Goal: Information Seeking & Learning: Learn about a topic

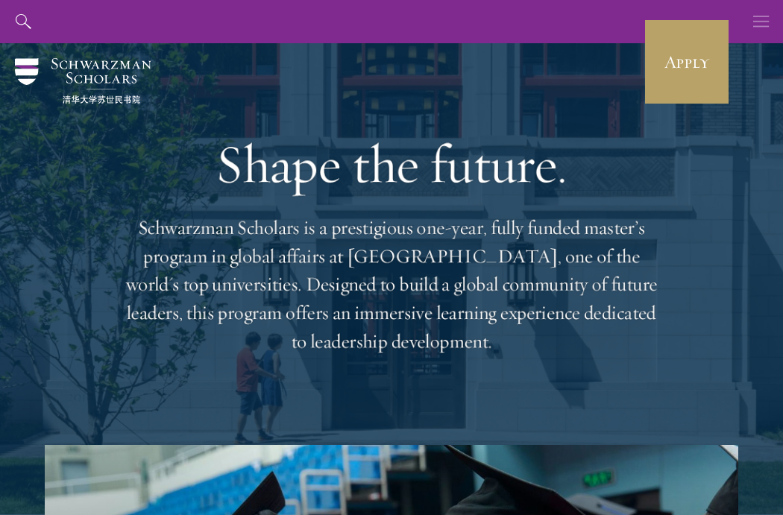
click at [768, 28] on icon "button" at bounding box center [761, 21] width 16 height 43
click at [0, 0] on button "button" at bounding box center [0, 0] width 0 height 0
click at [768, 28] on icon "button" at bounding box center [761, 21] width 16 height 43
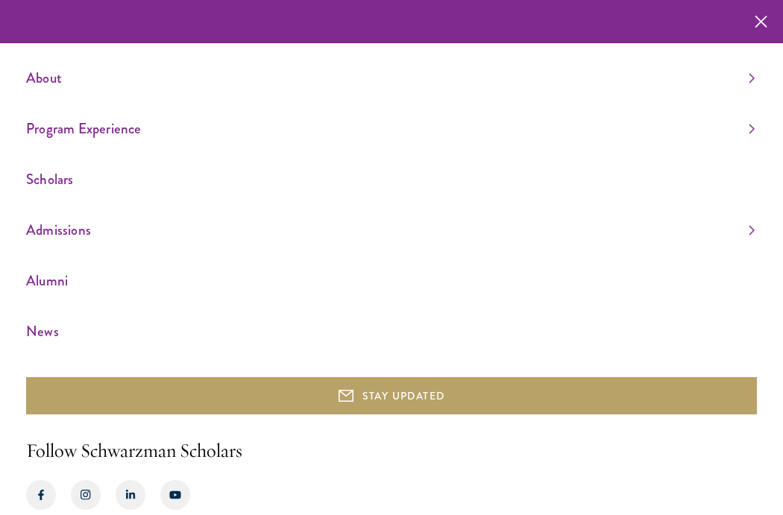
click at [502, 131] on link "Program Experience" at bounding box center [390, 128] width 729 height 25
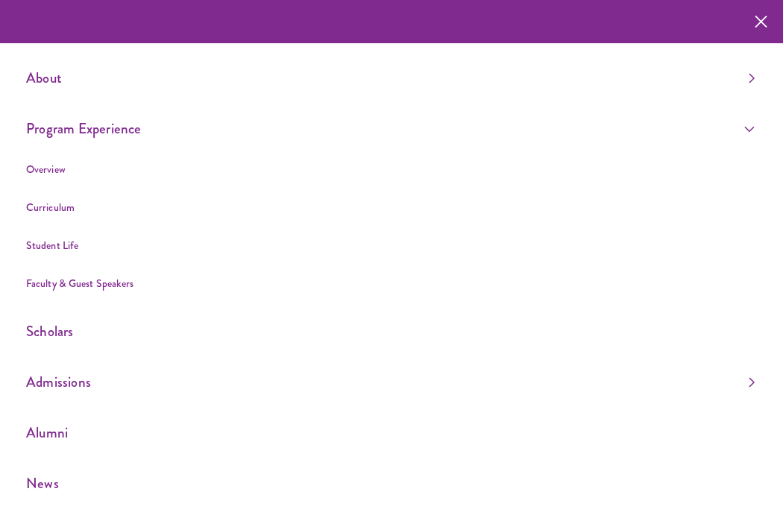
click at [590, 139] on link "Program Experience" at bounding box center [390, 128] width 729 height 25
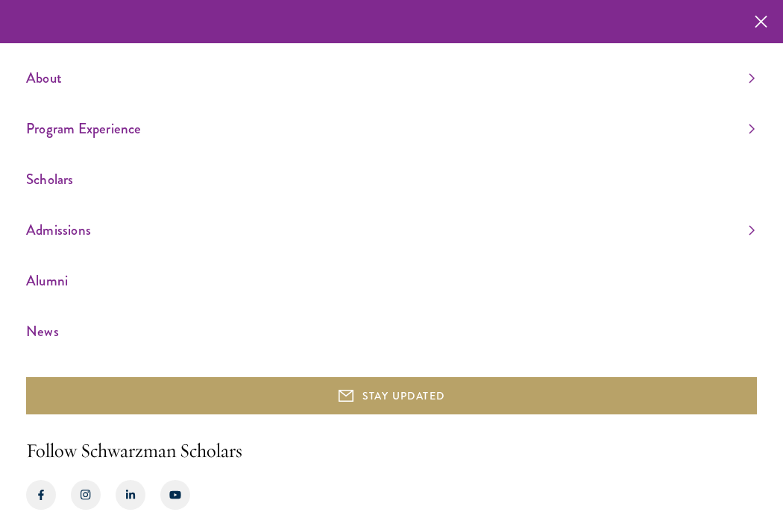
click at [590, 139] on link "Program Experience" at bounding box center [390, 128] width 729 height 25
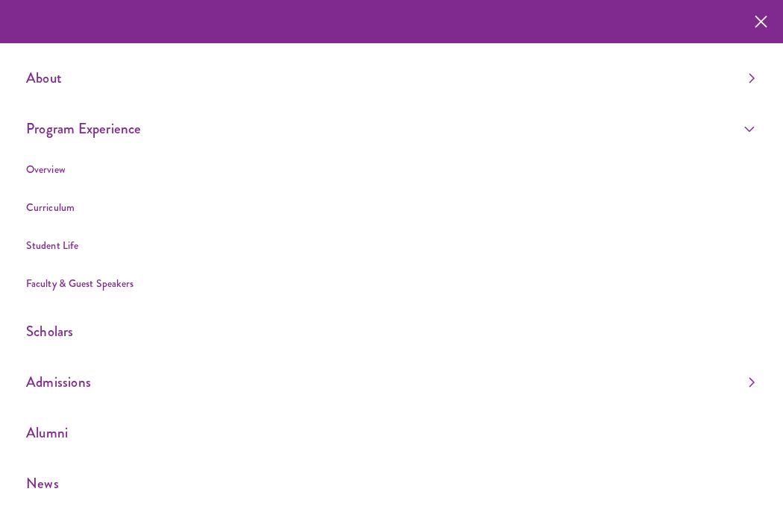
click at [58, 208] on link "Curriculum" at bounding box center [50, 207] width 48 height 15
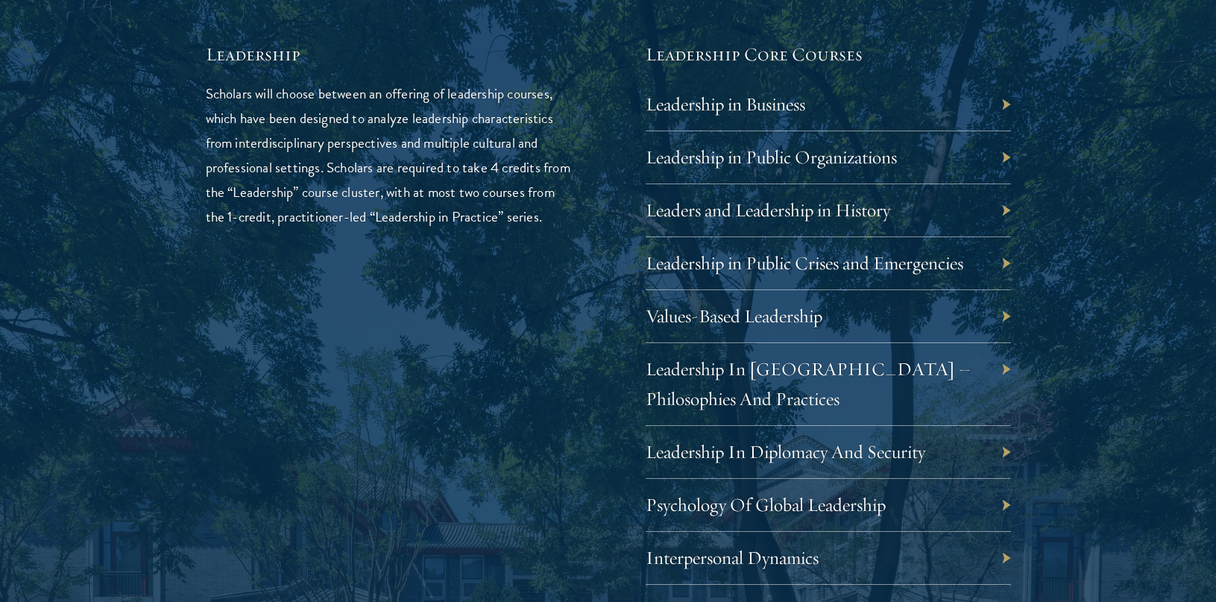
scroll to position [2577, 0]
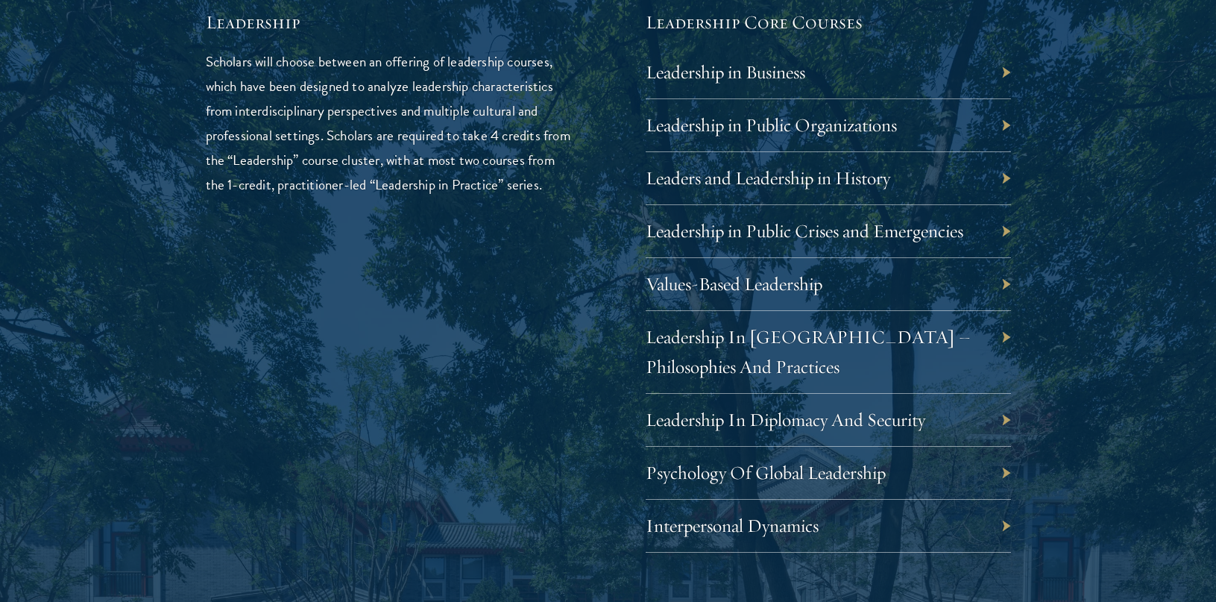
click at [782, 238] on div "Leadership in Public Crises and Emergencies" at bounding box center [828, 231] width 365 height 53
click at [782, 219] on link "Leadership in Public Crises and Emergencies" at bounding box center [816, 230] width 318 height 23
click at [782, 224] on link "Leadership in Public Crises and Emergencies" at bounding box center [816, 230] width 318 height 23
click at [782, 117] on link "Leadership in Public Organizations" at bounding box center [782, 124] width 251 height 23
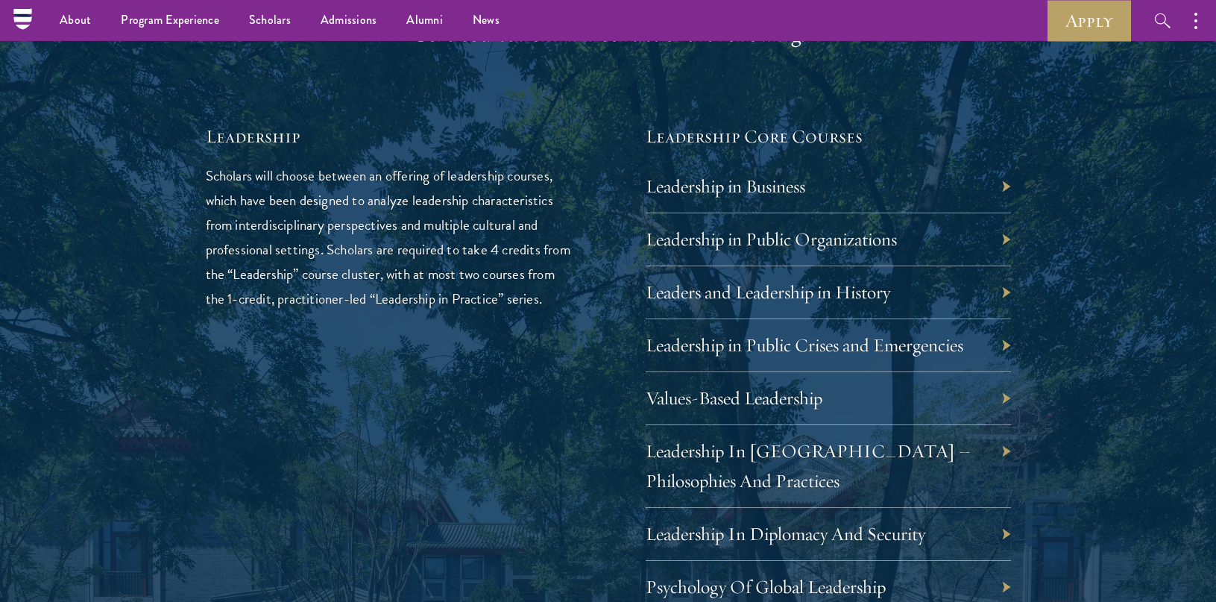
scroll to position [2448, 0]
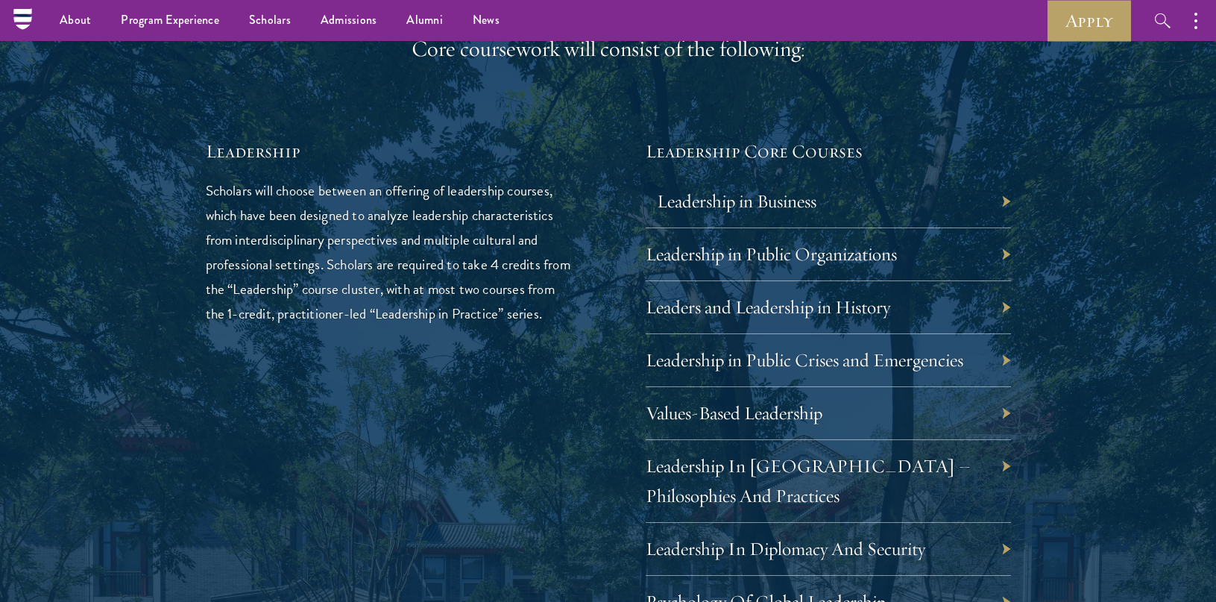
click at [758, 190] on link "Leadership in Business" at bounding box center [737, 200] width 160 height 23
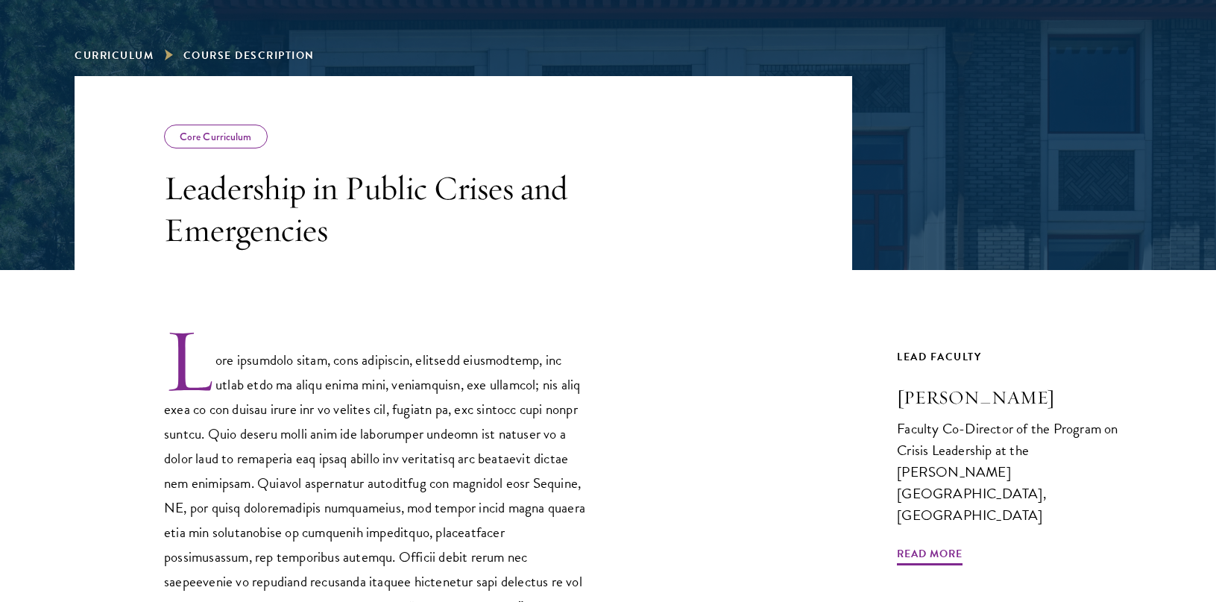
scroll to position [193, 0]
click at [119, 61] on link "Curriculum" at bounding box center [114, 55] width 79 height 16
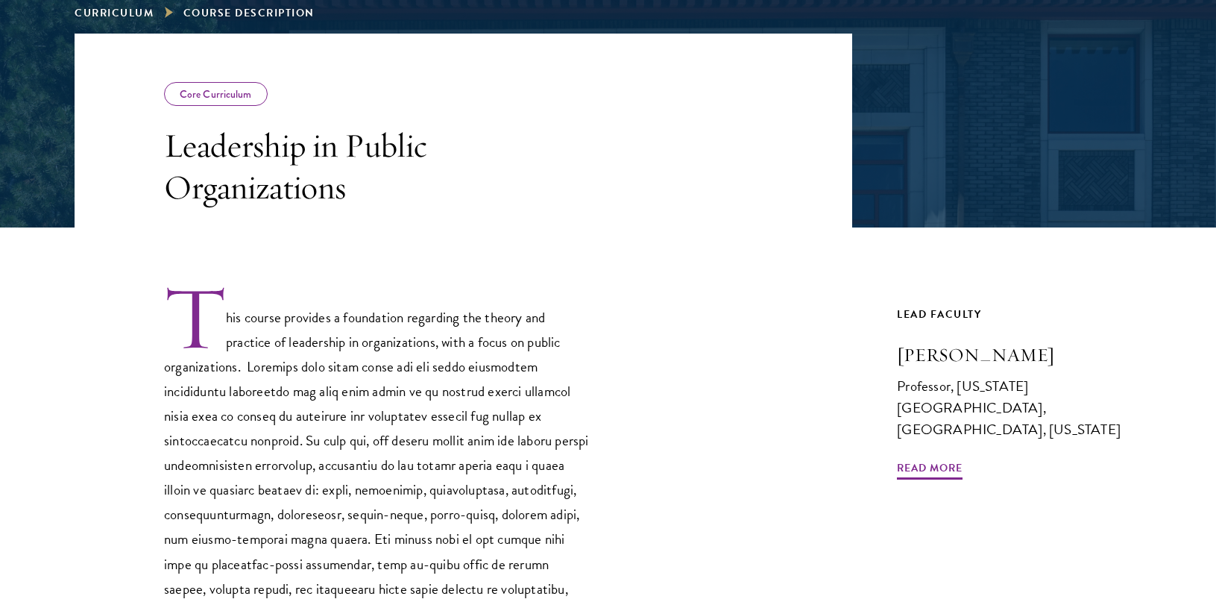
scroll to position [317, 0]
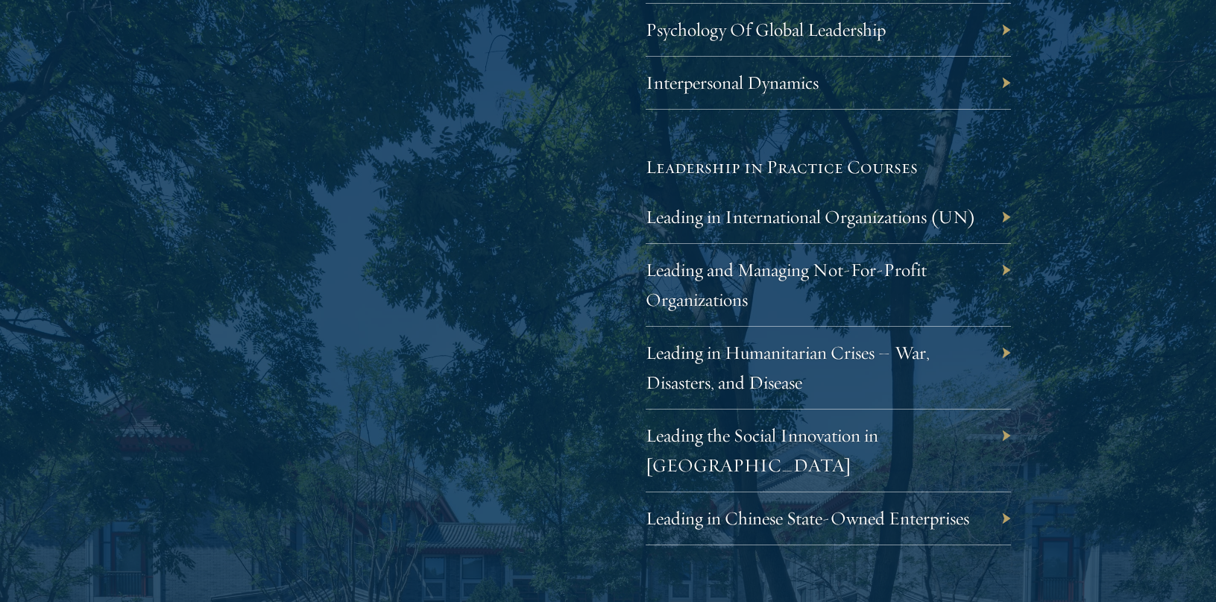
scroll to position [3088, 0]
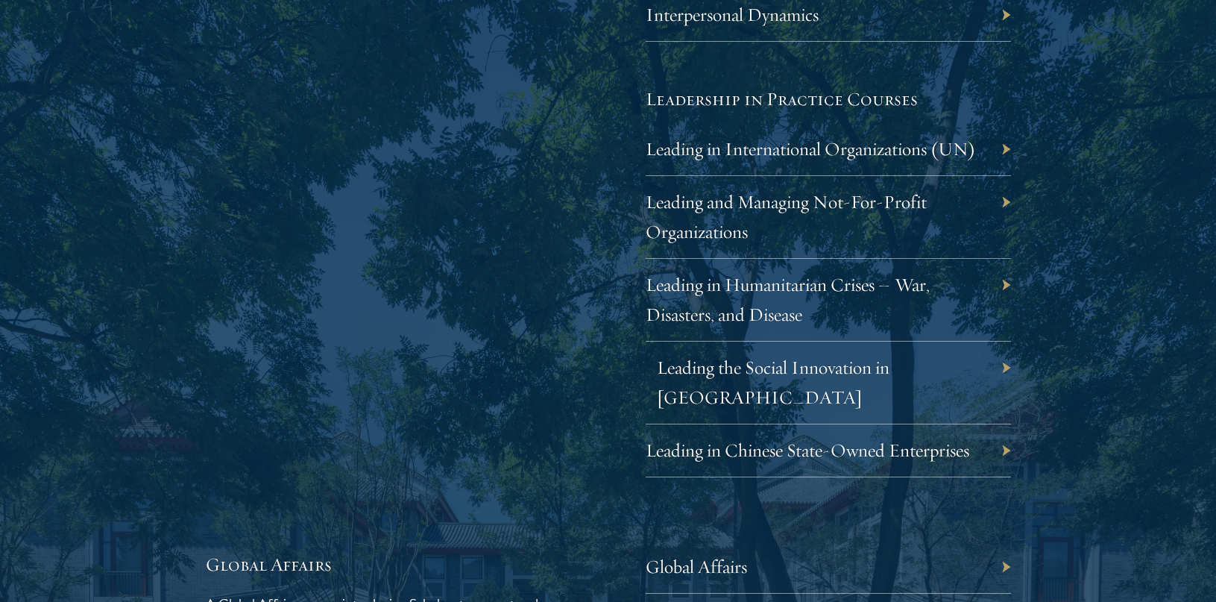
click at [871, 357] on link "Leading the Social Innovation in China" at bounding box center [773, 382] width 233 height 53
click at [714, 369] on div "Leading the Social Innovation in China" at bounding box center [828, 383] width 365 height 83
click at [776, 361] on link "Leading the Social Innovation in China" at bounding box center [773, 382] width 233 height 53
click at [830, 438] on link "Leading in Chinese State-Owned Enterprises" at bounding box center [819, 449] width 324 height 23
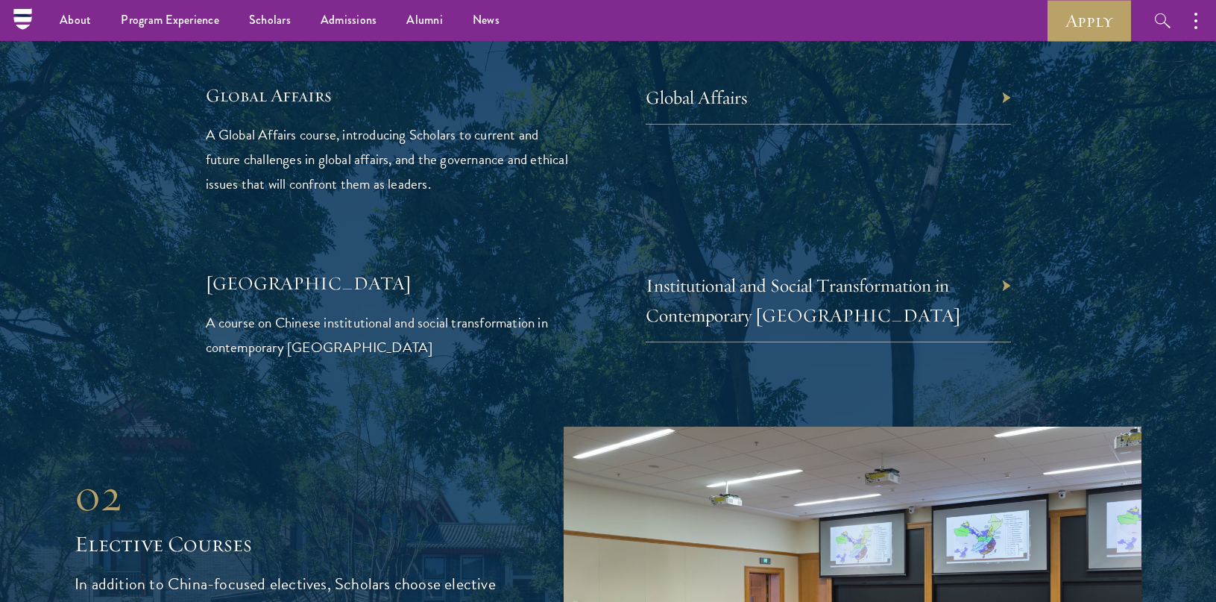
scroll to position [3421, 0]
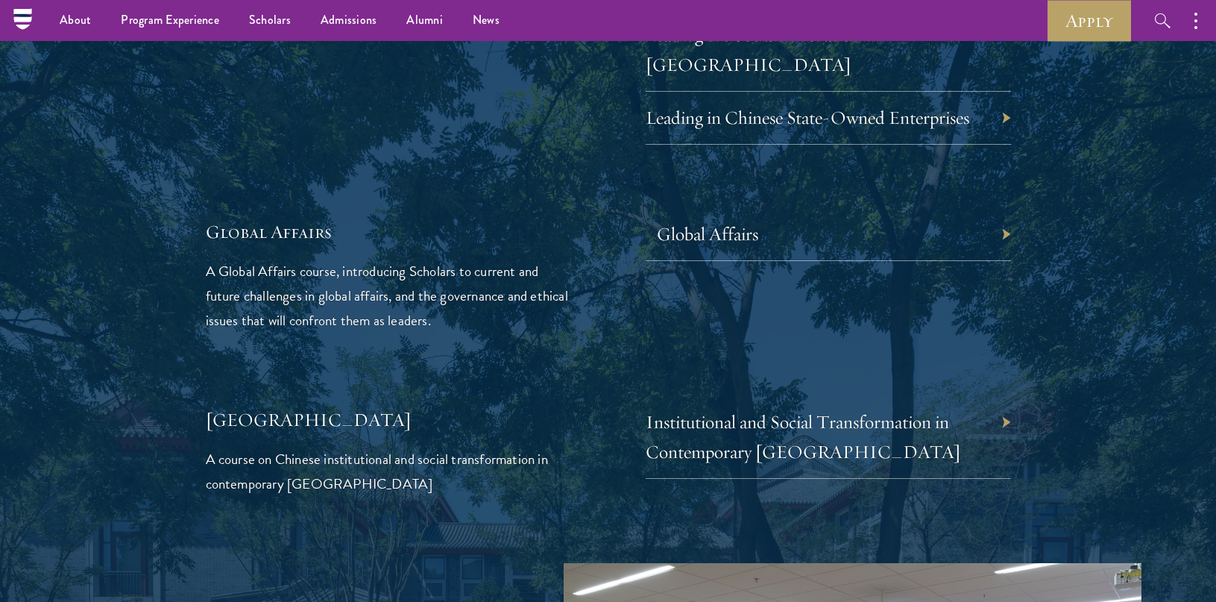
click at [732, 222] on link "Global Affairs" at bounding box center [707, 233] width 101 height 23
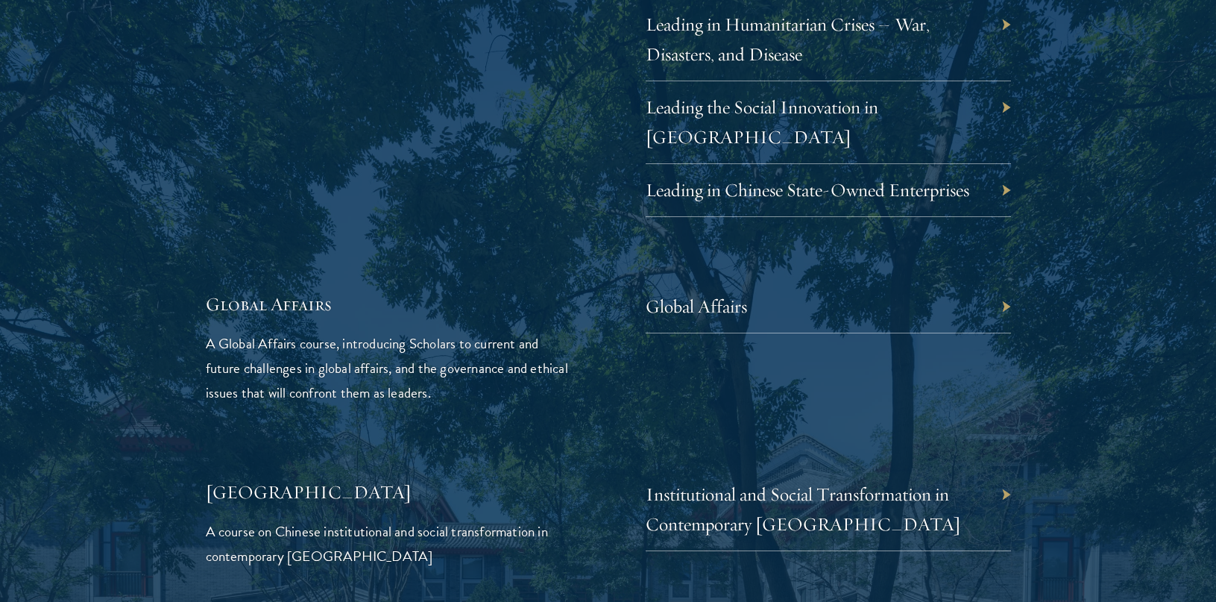
scroll to position [3395, 0]
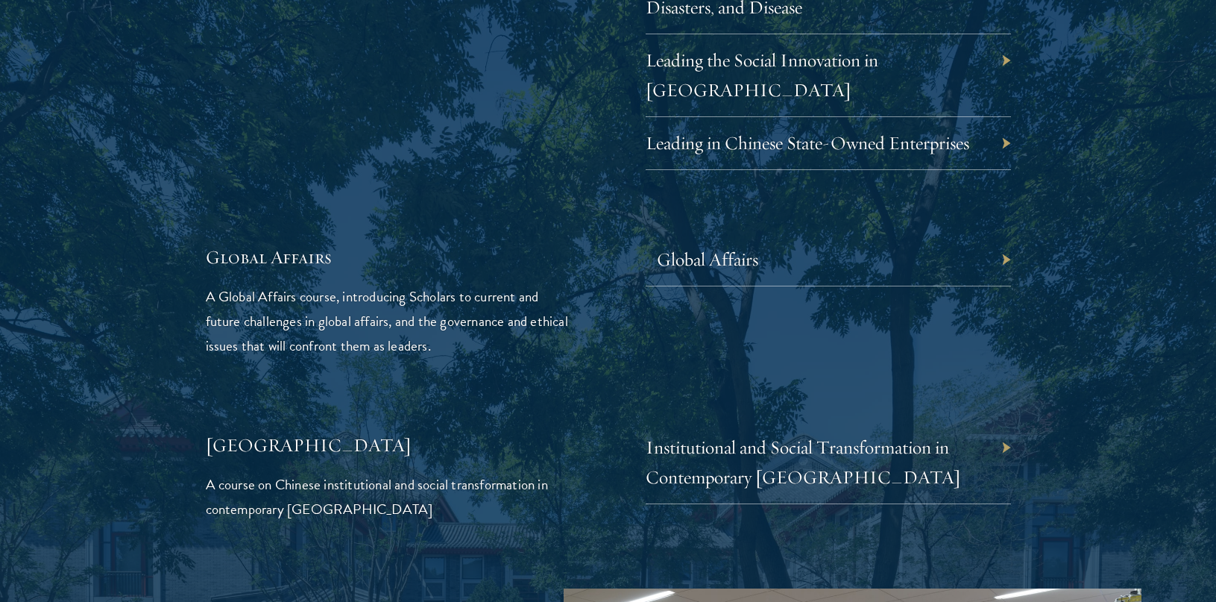
click at [726, 248] on link "Global Affairs" at bounding box center [707, 259] width 101 height 23
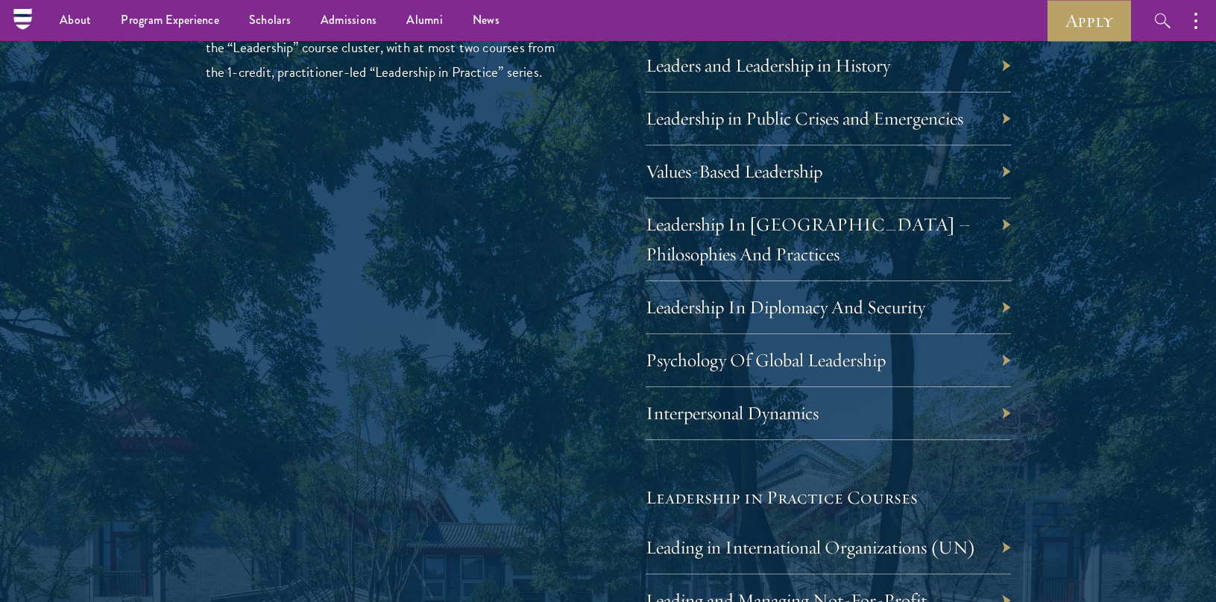
scroll to position [2623, 0]
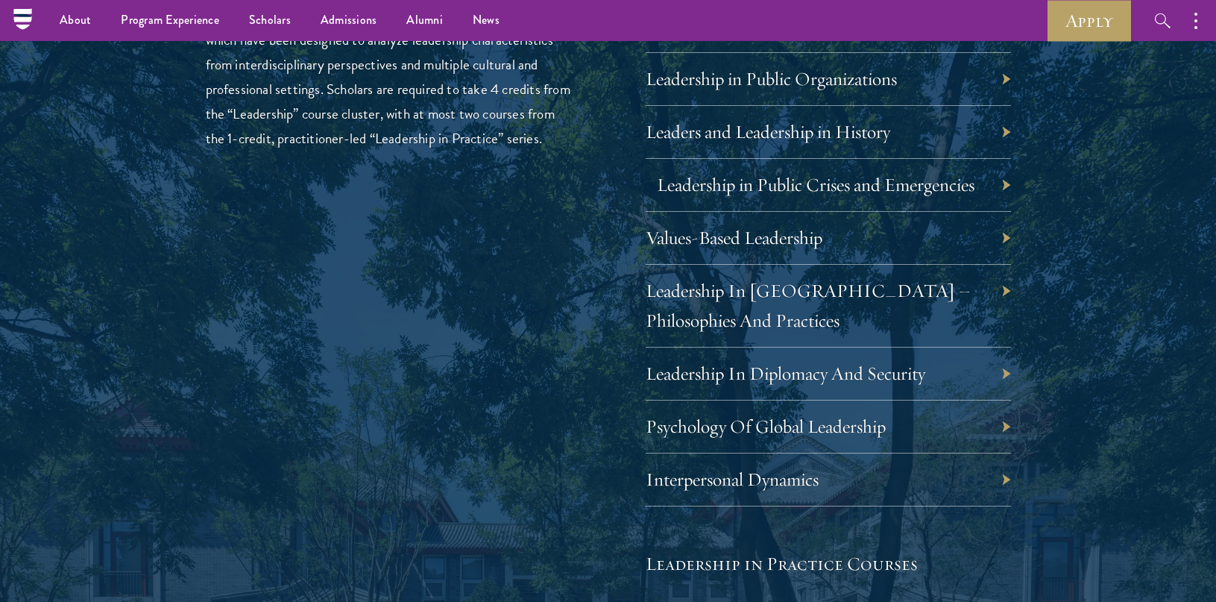
click at [756, 180] on link "Leadership in Public Crises and Emergencies" at bounding box center [816, 184] width 318 height 23
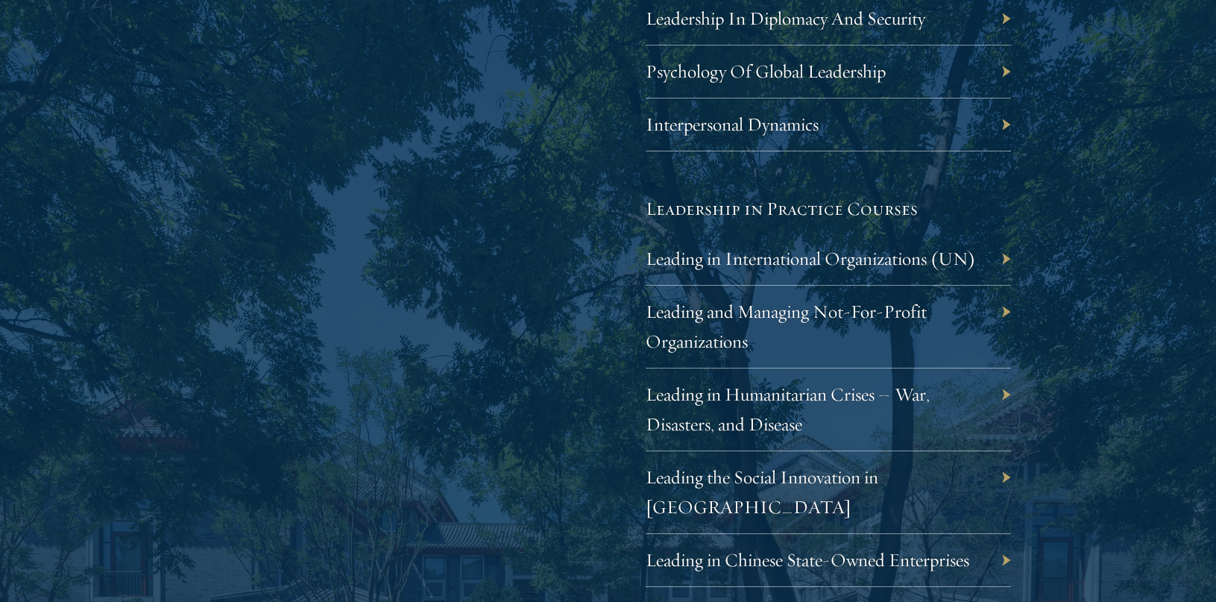
scroll to position [2984, 0]
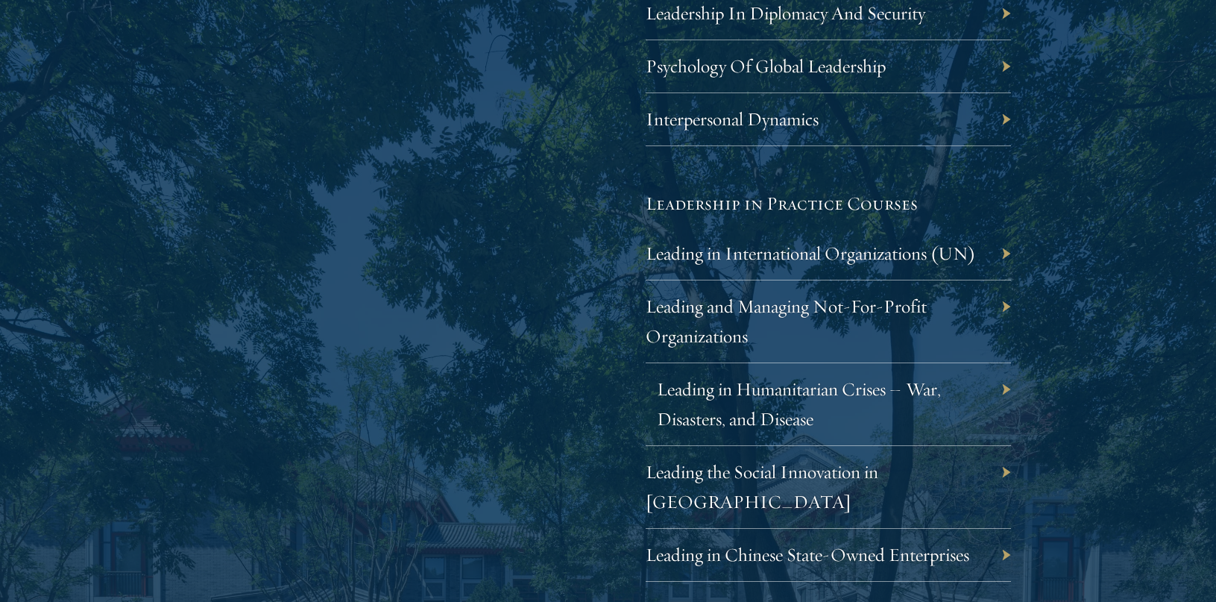
click at [744, 382] on link "Leading in Humanitarian Crises – War, Disasters, and Disease" at bounding box center [799, 403] width 284 height 53
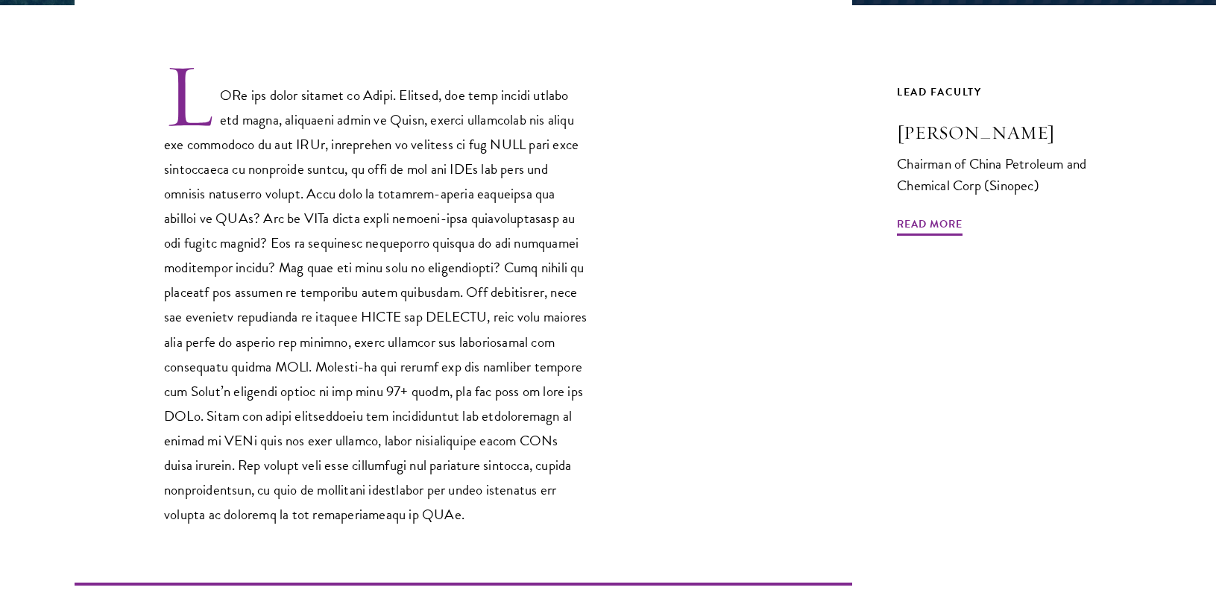
scroll to position [461, 0]
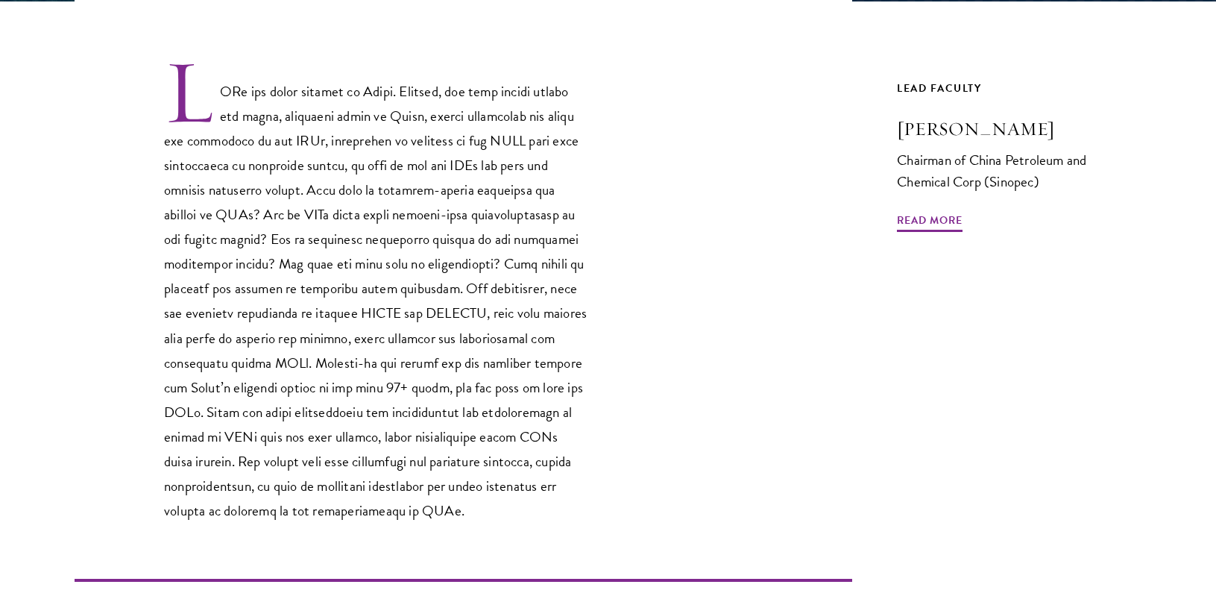
click at [767, 233] on div at bounding box center [464, 289] width 778 height 465
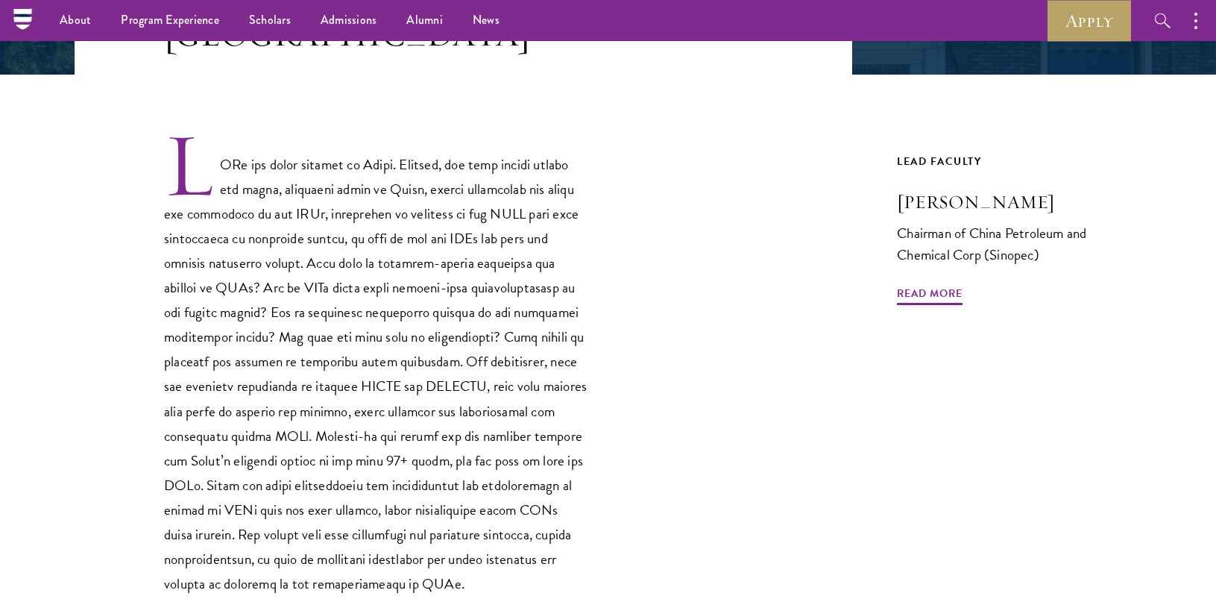
scroll to position [389, 0]
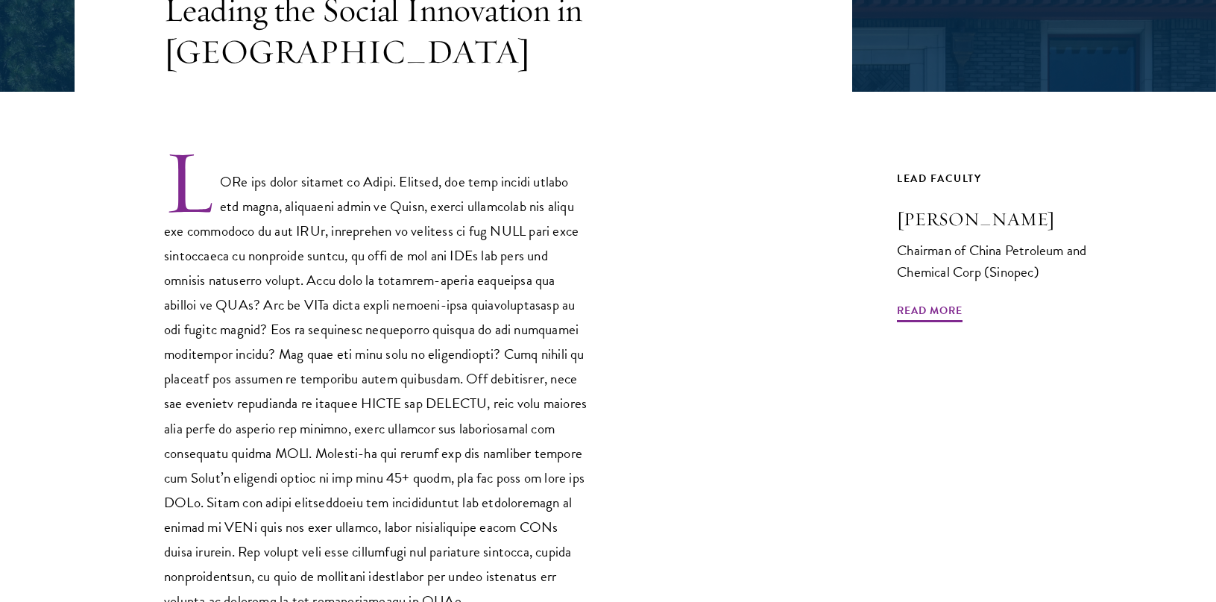
scroll to position [479, 0]
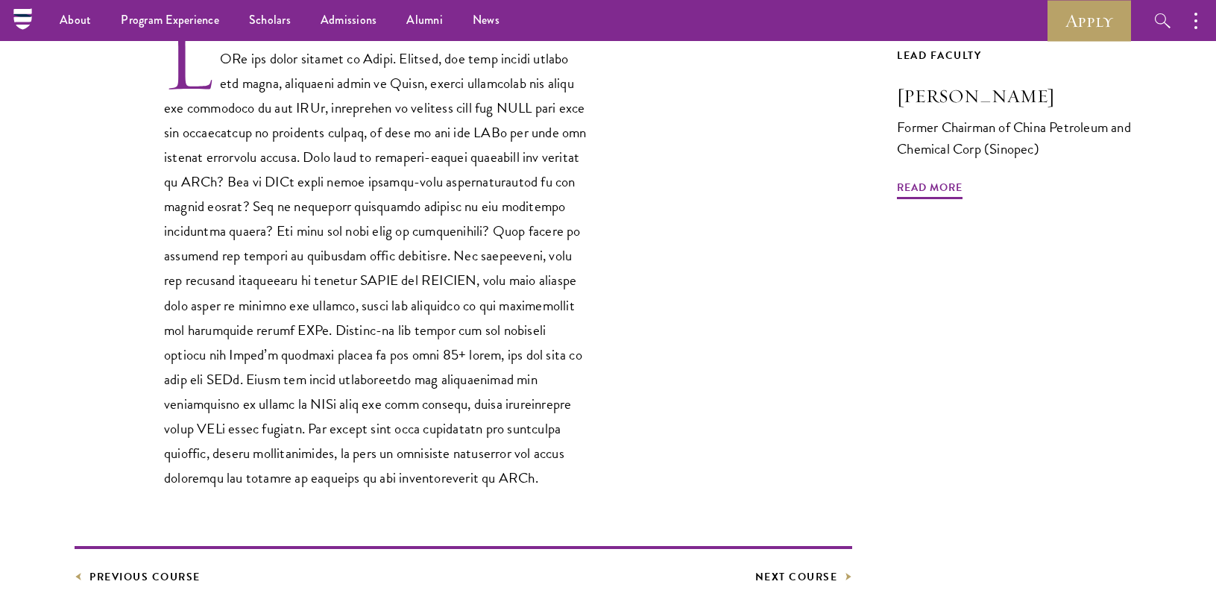
scroll to position [479, 0]
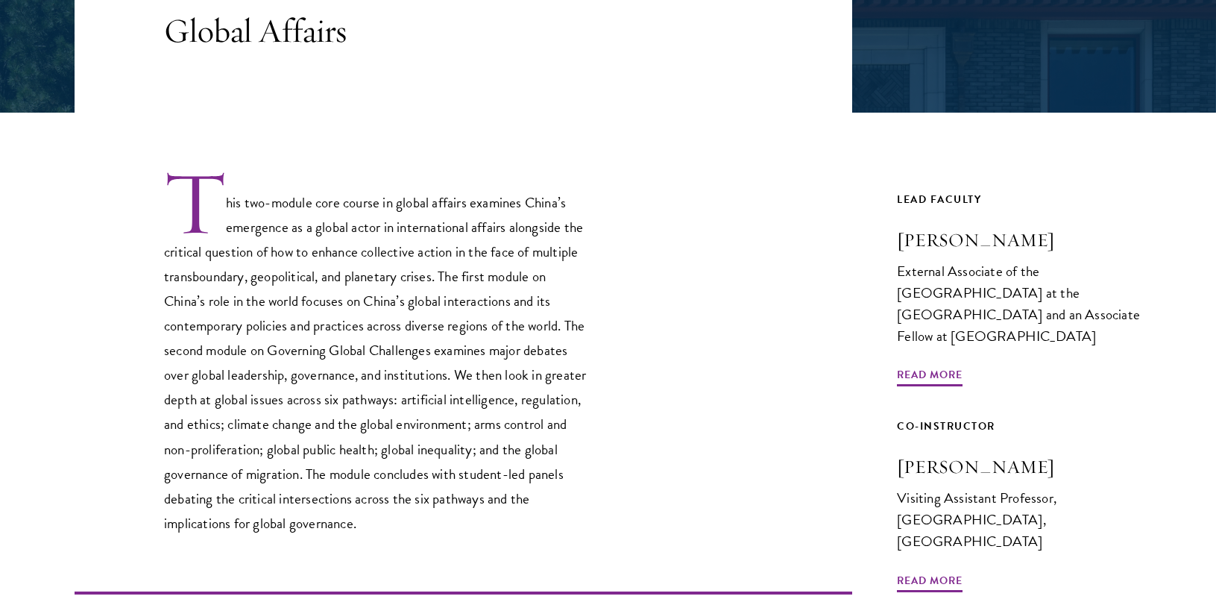
scroll to position [494, 0]
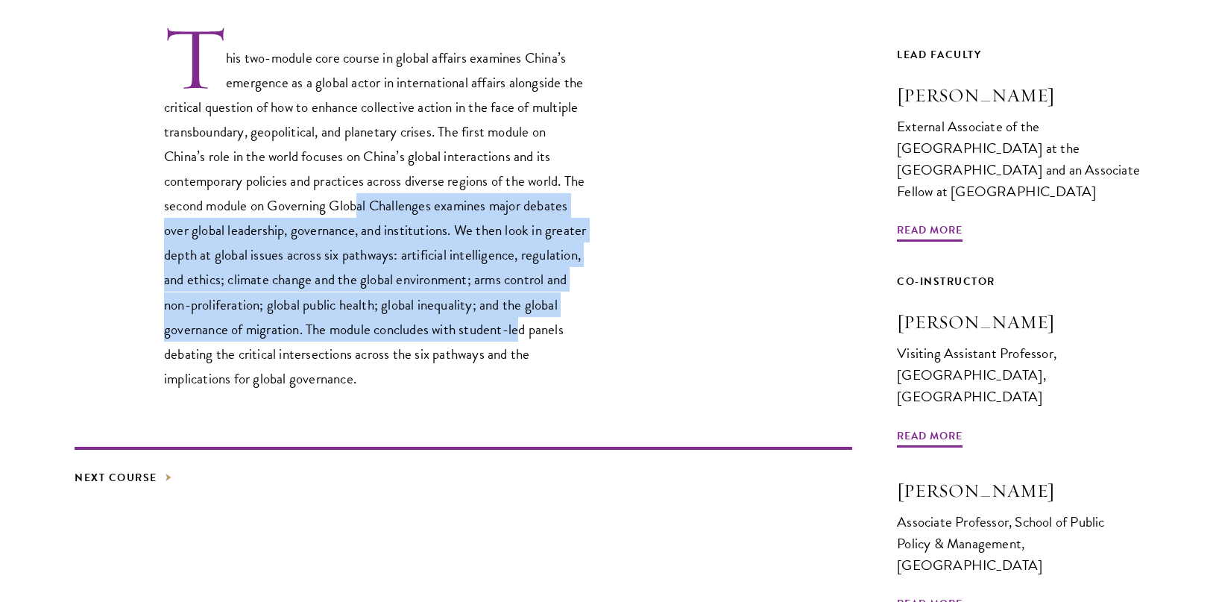
drag, startPoint x: 682, startPoint y: 326, endPoint x: 391, endPoint y: 204, distance: 315.9
click at [391, 204] on div "This two-module core course in global affairs examines China’s emergence as a g…" at bounding box center [464, 207] width 778 height 367
click at [391, 204] on p "This two-module core course in global affairs examines China’s emergence as a g…" at bounding box center [376, 207] width 425 height 367
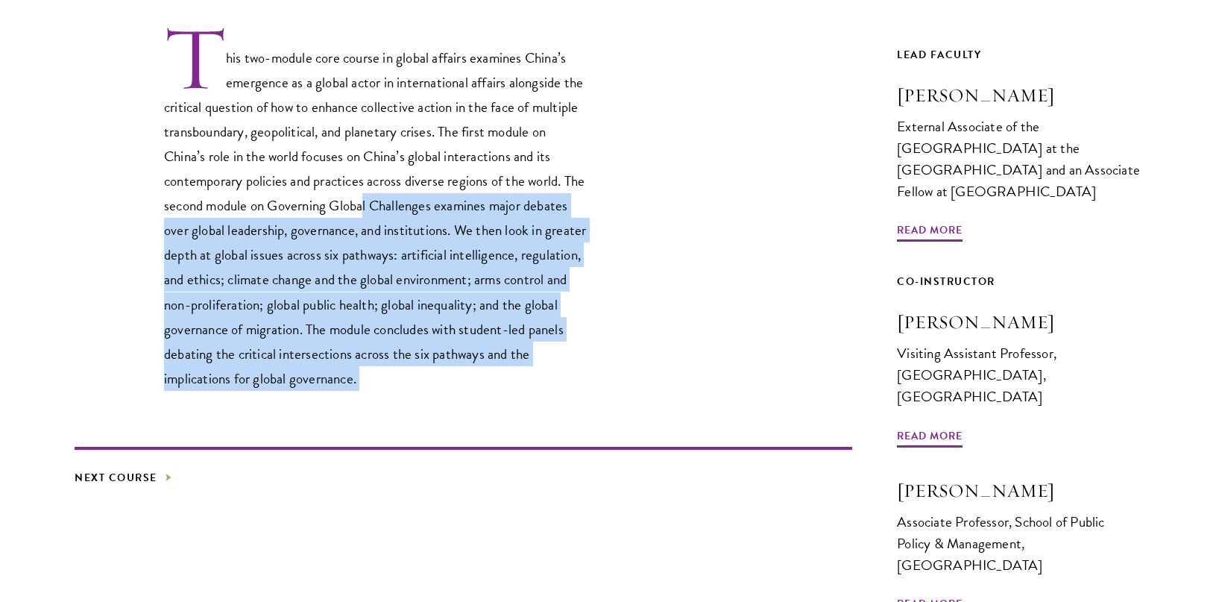
drag, startPoint x: 391, startPoint y: 204, endPoint x: 511, endPoint y: 400, distance: 230.0
click at [511, 400] on div "This two-module core course in global affairs examines China’s emergence as a g…" at bounding box center [464, 294] width 778 height 652
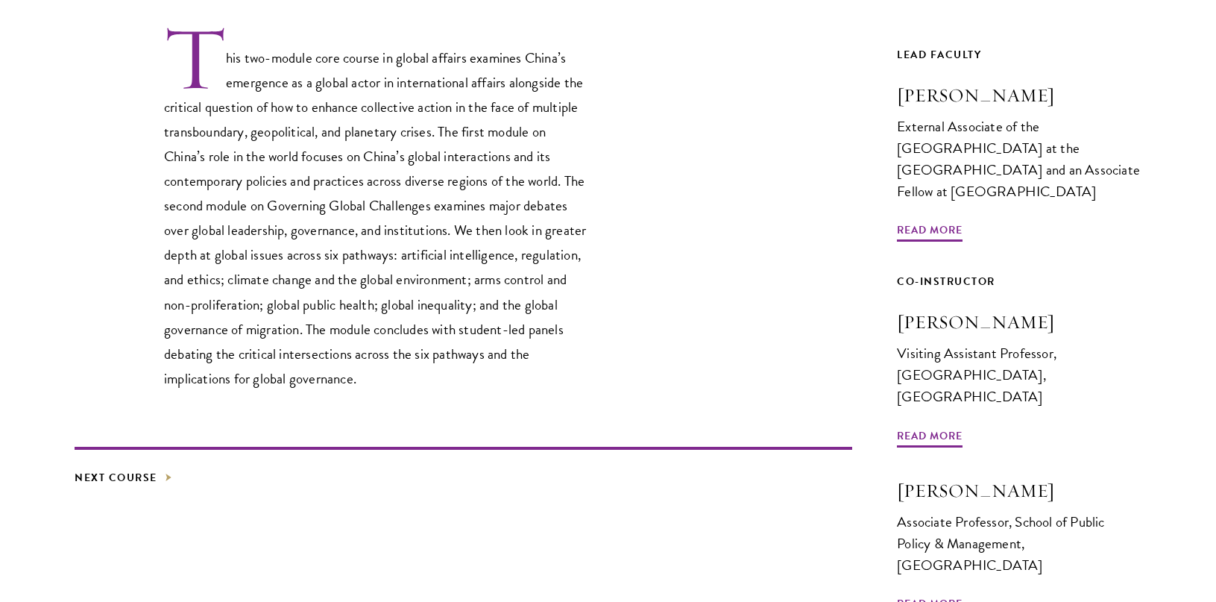
click at [511, 400] on div "This two-module core course in global affairs examines China’s emergence as a g…" at bounding box center [464, 294] width 778 height 652
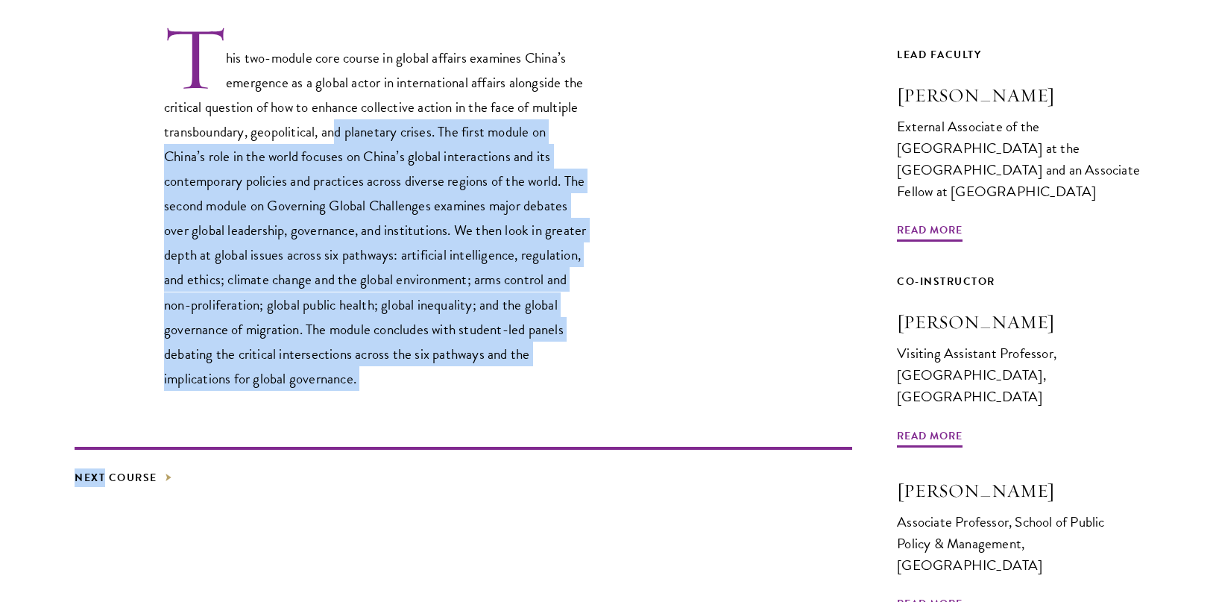
drag, startPoint x: 511, startPoint y: 400, endPoint x: 345, endPoint y: 130, distance: 317.3
click at [345, 130] on div "This two-module core course in global affairs examines China’s emergence as a g…" at bounding box center [464, 294] width 778 height 652
click at [345, 131] on p "This two-module core course in global affairs examines China’s emergence as a g…" at bounding box center [376, 207] width 425 height 367
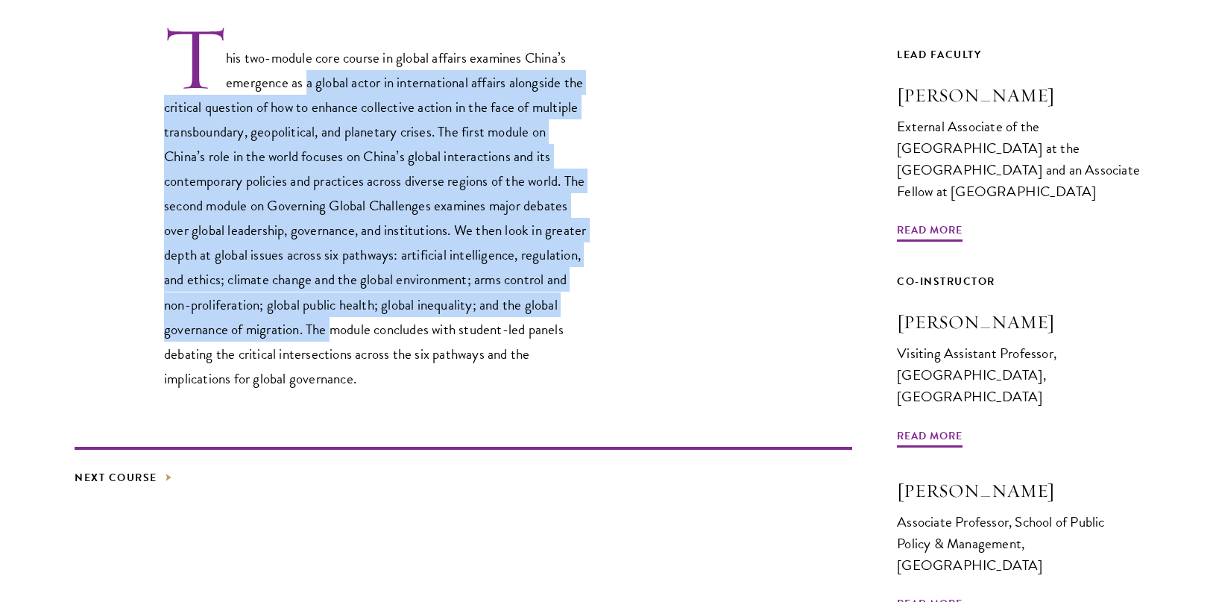
drag, startPoint x: 313, startPoint y: 83, endPoint x: 404, endPoint y: 325, distance: 258.9
click at [404, 325] on p "This two-module core course in global affairs examines China’s emergence as a g…" at bounding box center [376, 207] width 425 height 367
click at [403, 325] on p "This two-module core course in global affairs examines China’s emergence as a g…" at bounding box center [376, 207] width 425 height 367
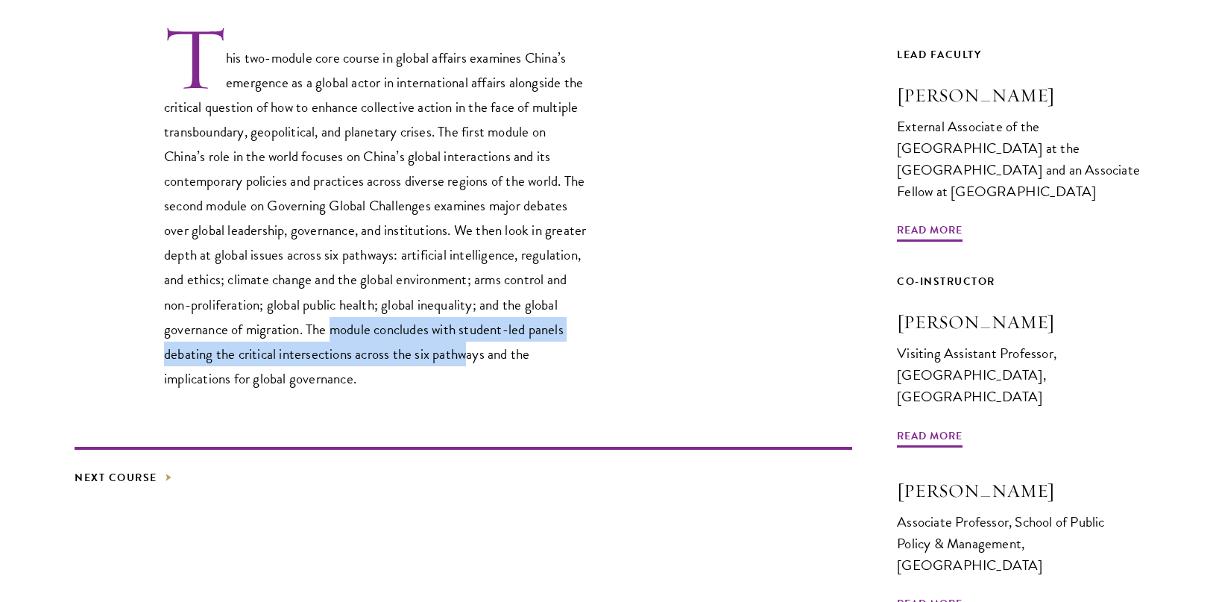
drag, startPoint x: 403, startPoint y: 325, endPoint x: 511, endPoint y: 341, distance: 108.5
click at [511, 341] on p "This two-module core course in global affairs examines China’s emergence as a g…" at bounding box center [376, 207] width 425 height 367
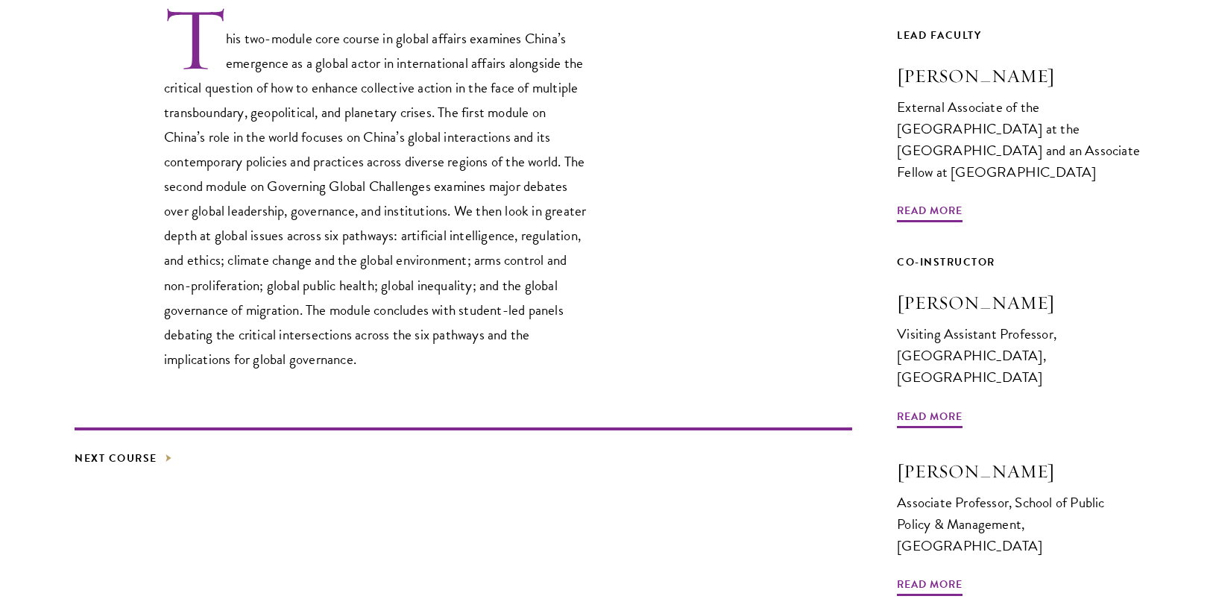
scroll to position [515, 0]
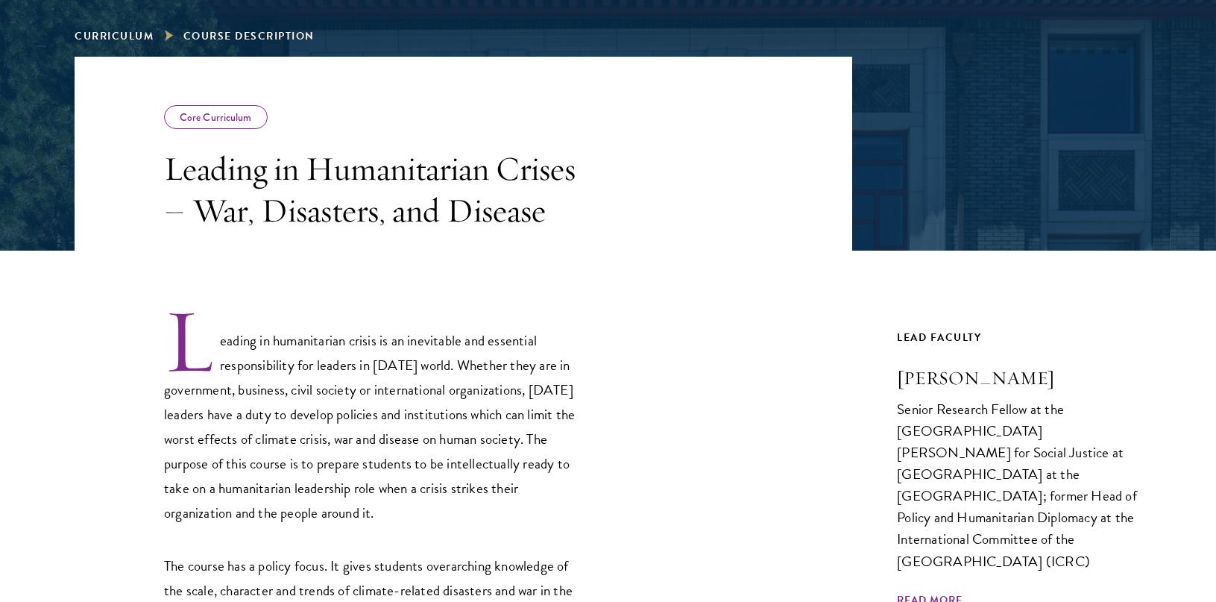
scroll to position [223, 0]
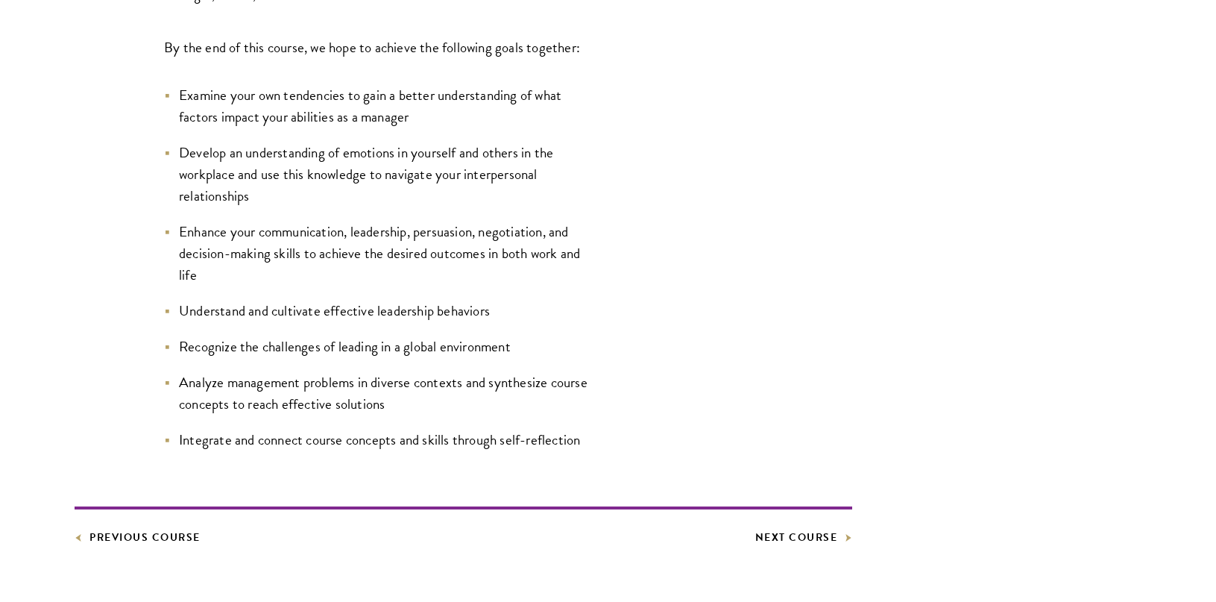
scroll to position [852, 0]
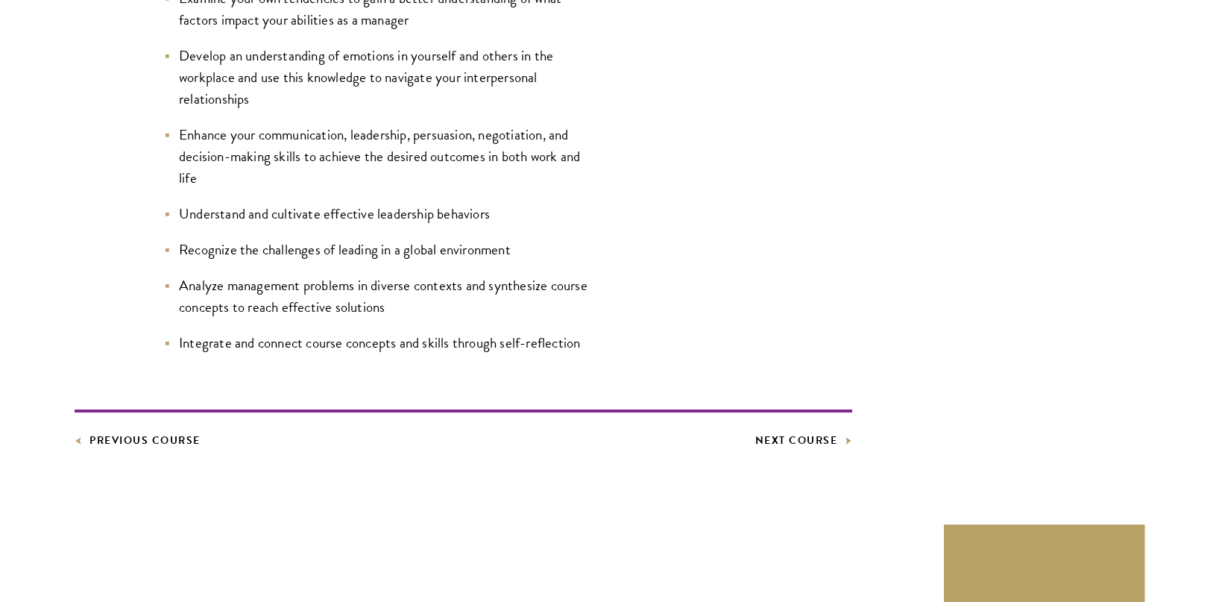
click at [1151, 2] on article "Core Curriculum Leadership in Business The course is designed to provide you wi…" at bounding box center [608, 19] width 1216 height 1205
